Goal: Transaction & Acquisition: Purchase product/service

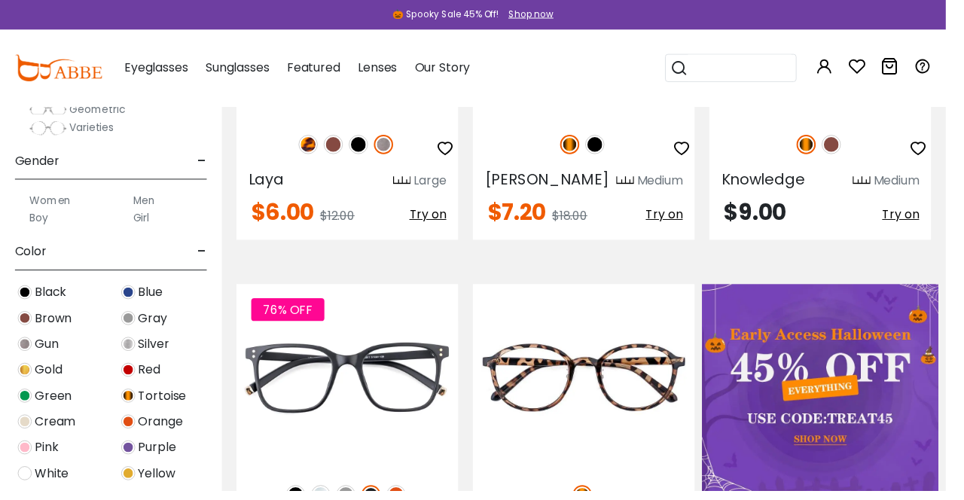
scroll to position [227, 0]
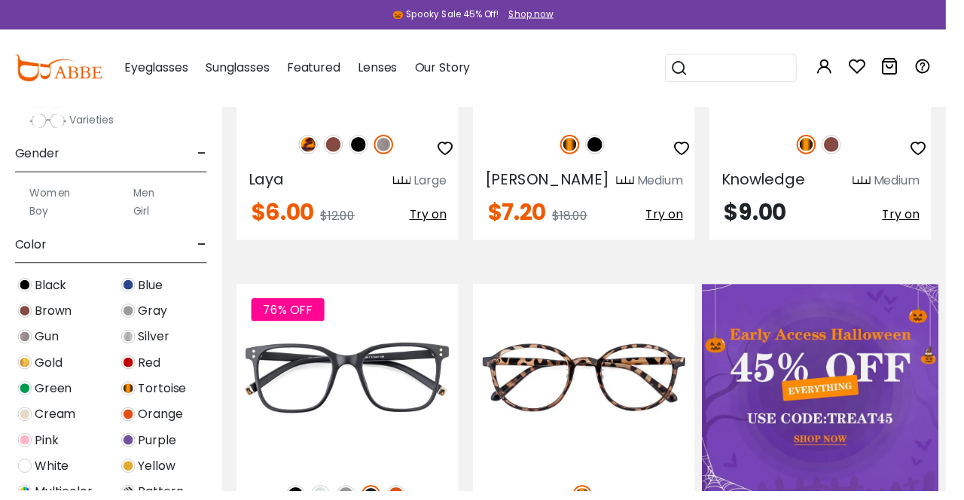
click at [137, 193] on label "Men" at bounding box center [147, 197] width 23 height 18
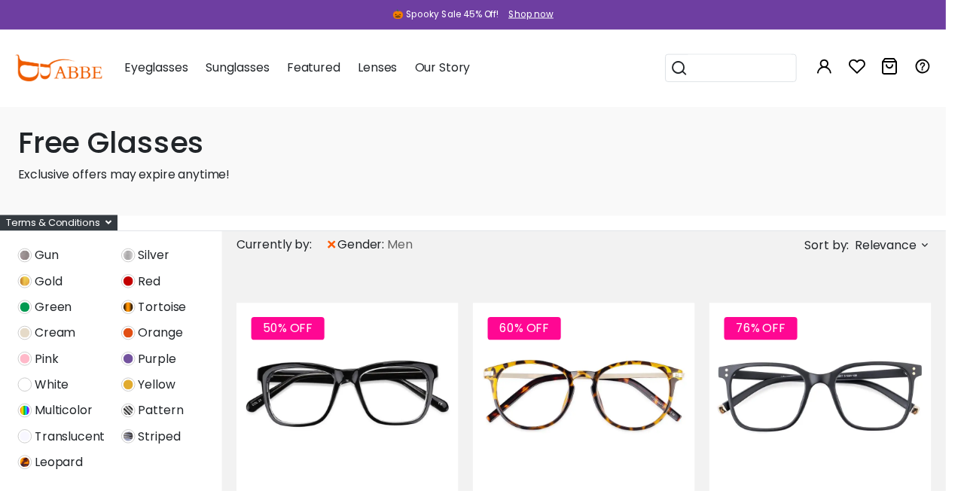
scroll to position [601, 0]
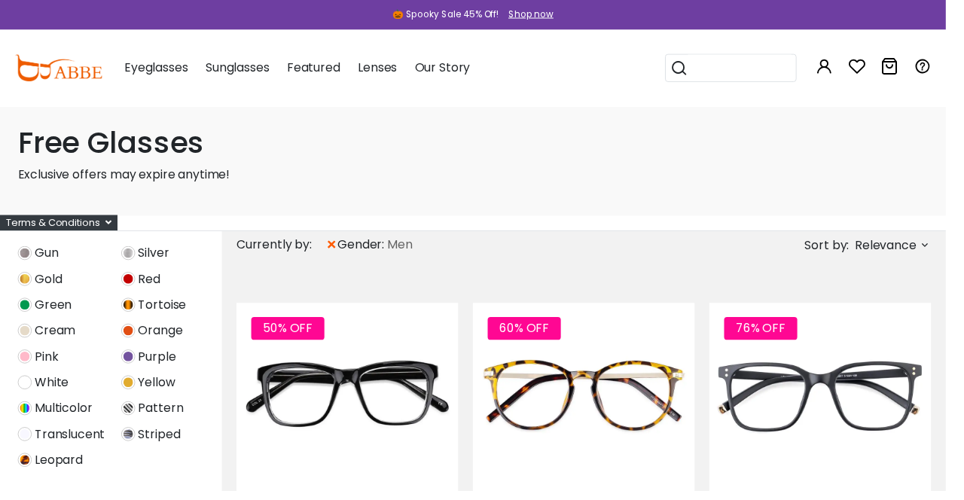
click at [29, 388] on img at bounding box center [25, 390] width 14 height 14
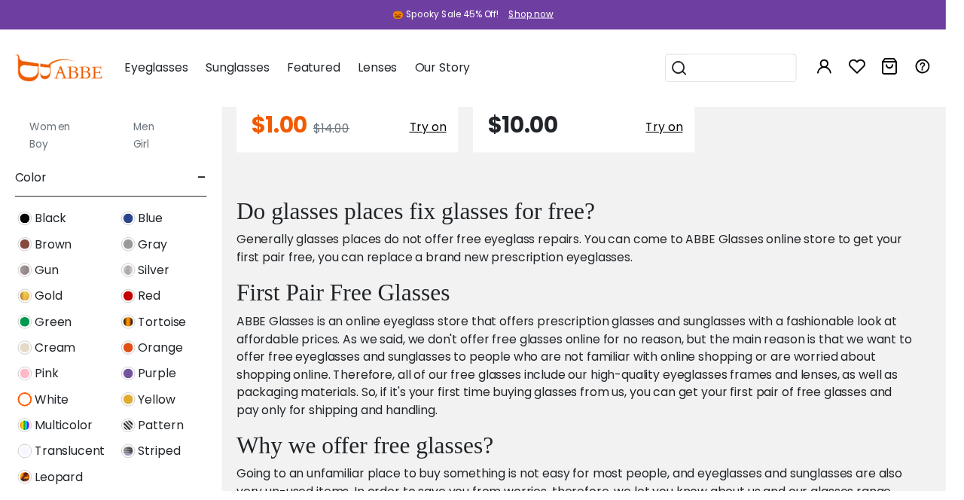
scroll to position [469, 0]
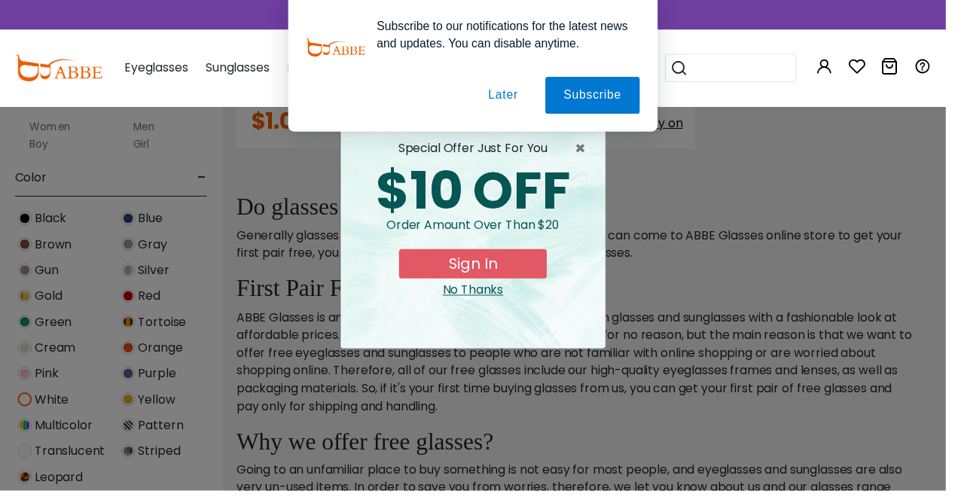
click at [527, 102] on button "Later" at bounding box center [513, 97] width 68 height 38
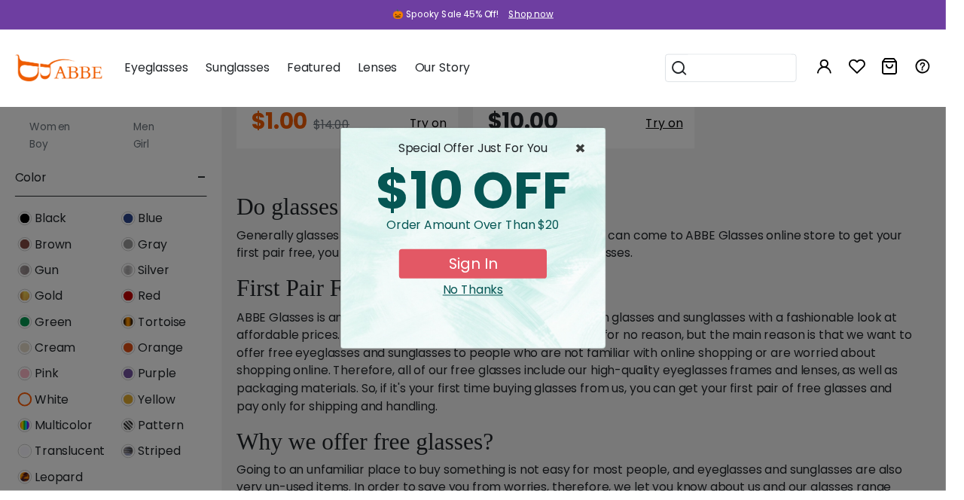
click at [605, 154] on span "×" at bounding box center [595, 151] width 19 height 18
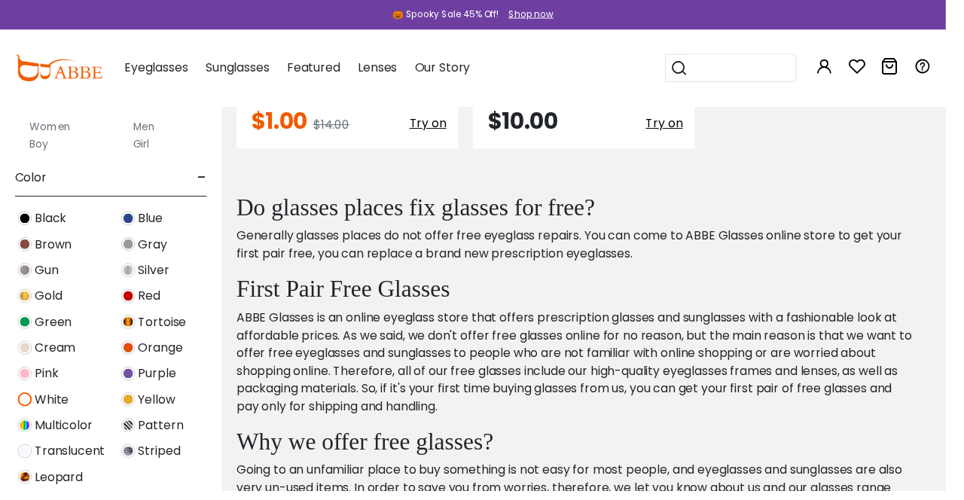
click at [38, 453] on span "Translucent" at bounding box center [71, 460] width 72 height 18
